Goal: Task Accomplishment & Management: Manage account settings

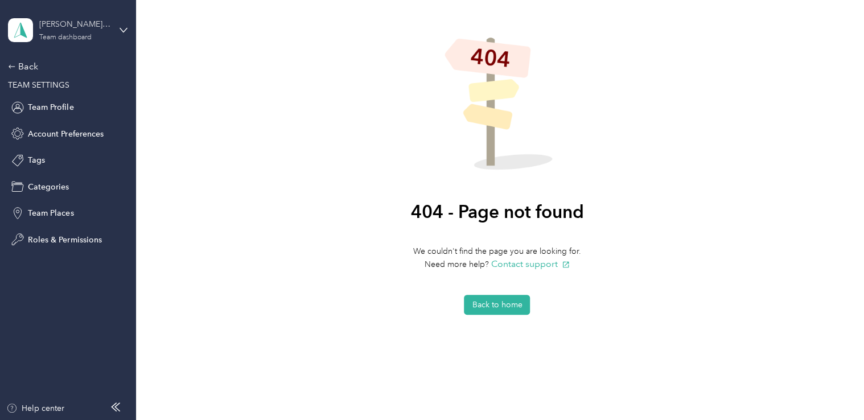
click at [73, 35] on div "Team dashboard" at bounding box center [65, 37] width 52 height 7
click at [68, 116] on div "Personal dashboard" at bounding box center [54, 119] width 72 height 12
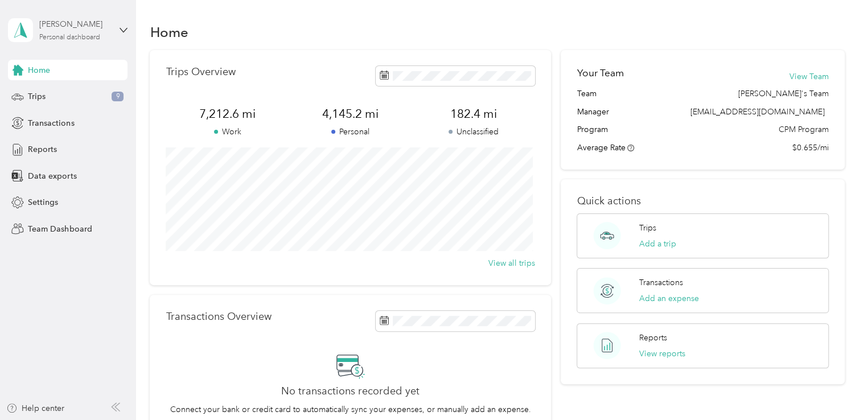
click at [77, 35] on div "Personal dashboard" at bounding box center [69, 37] width 61 height 7
click at [74, 89] on div "Team dashboard" at bounding box center [48, 94] width 61 height 12
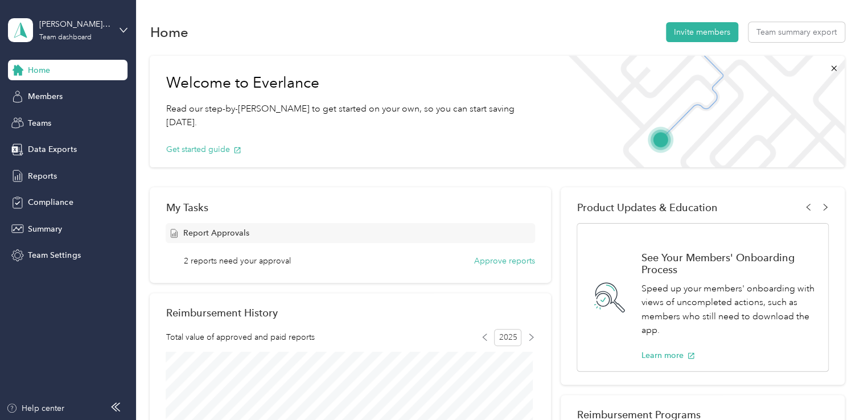
click at [226, 259] on span "2 reports need your approval" at bounding box center [237, 261] width 107 height 12
click at [492, 263] on button "Approve reports" at bounding box center [504, 261] width 61 height 12
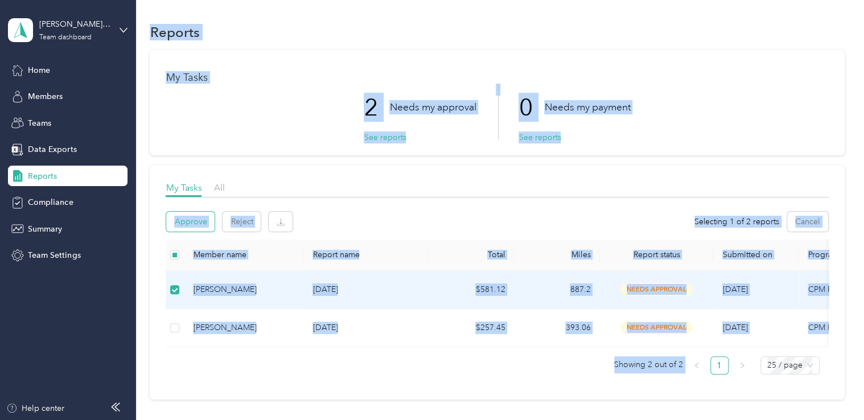
click at [189, 222] on button "Approve" at bounding box center [190, 222] width 48 height 20
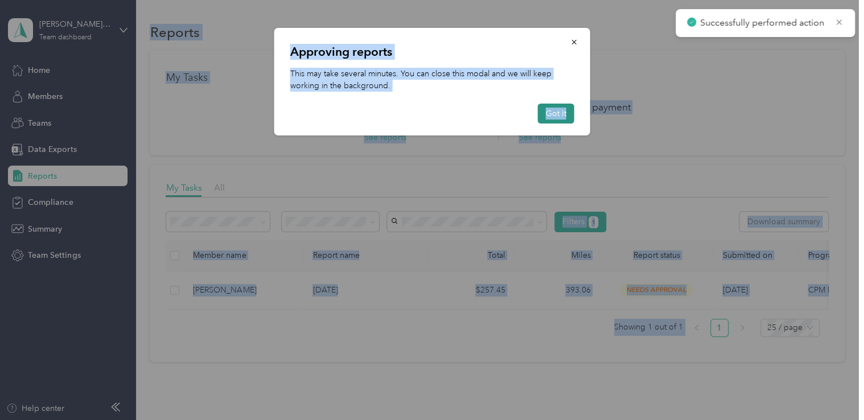
click at [552, 110] on button "Got it" at bounding box center [556, 114] width 36 height 20
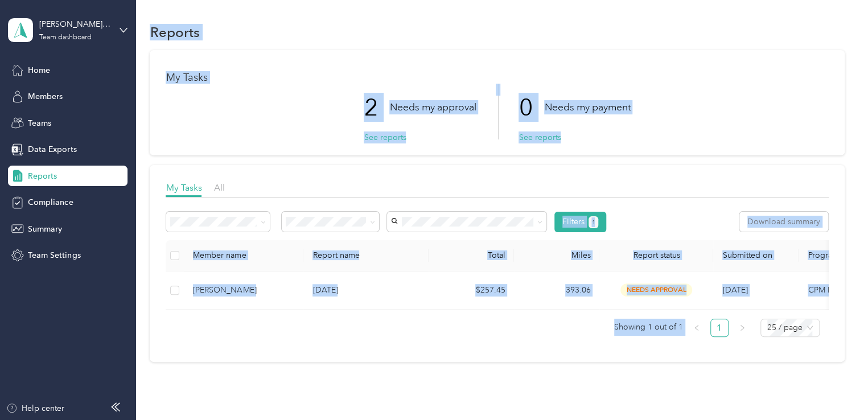
click at [641, 150] on div "My Tasks 2 Needs my approval See reports 0 Needs my payment See reports" at bounding box center [497, 102] width 695 height 105
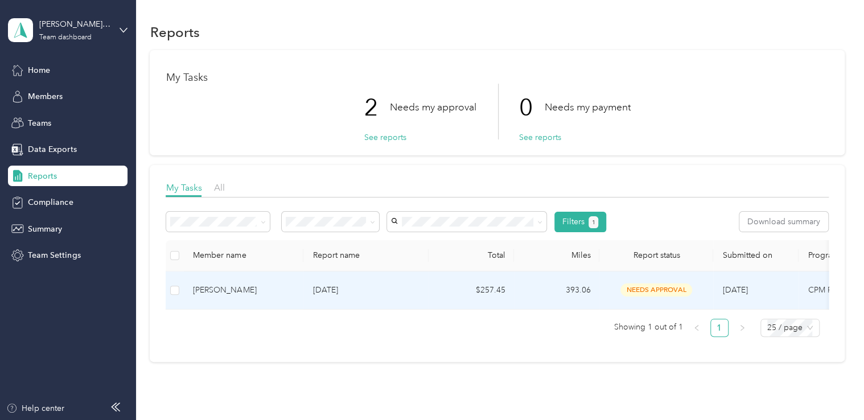
click at [267, 293] on div "[PERSON_NAME]" at bounding box center [243, 290] width 101 height 13
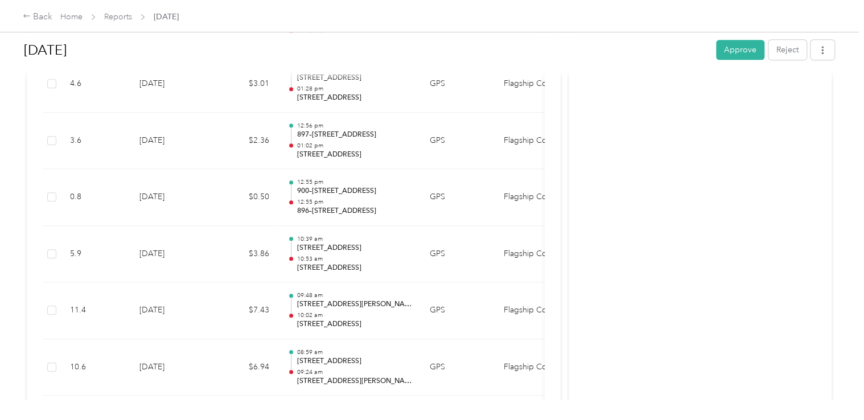
scroll to position [2654, 0]
